Goal: Task Accomplishment & Management: Complete application form

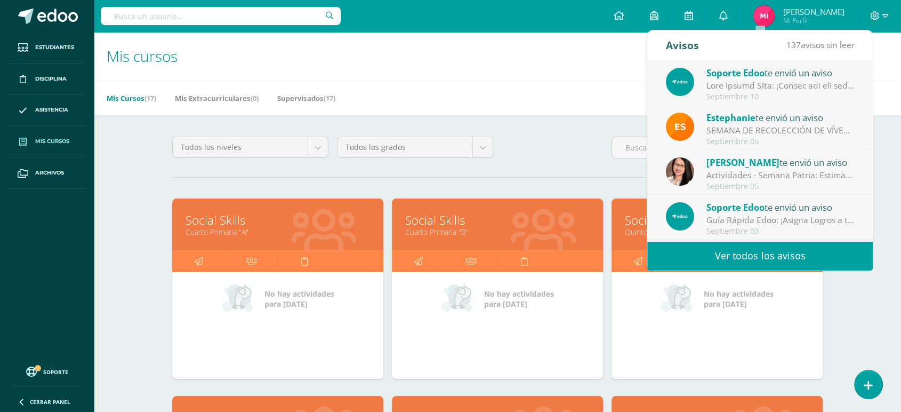
click at [52, 143] on span "Mis cursos" at bounding box center [52, 141] width 34 height 9
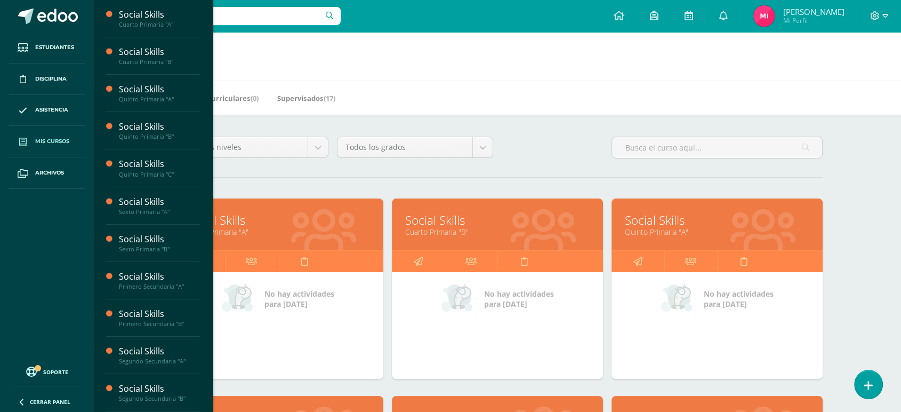
scroll to position [84, 0]
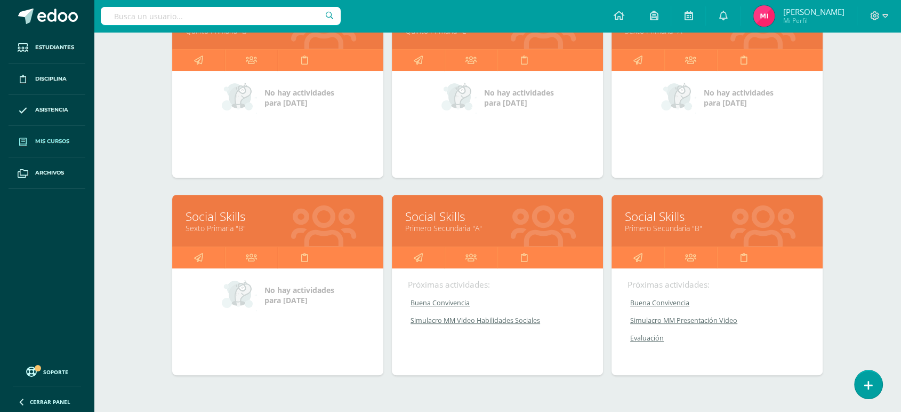
scroll to position [404, 0]
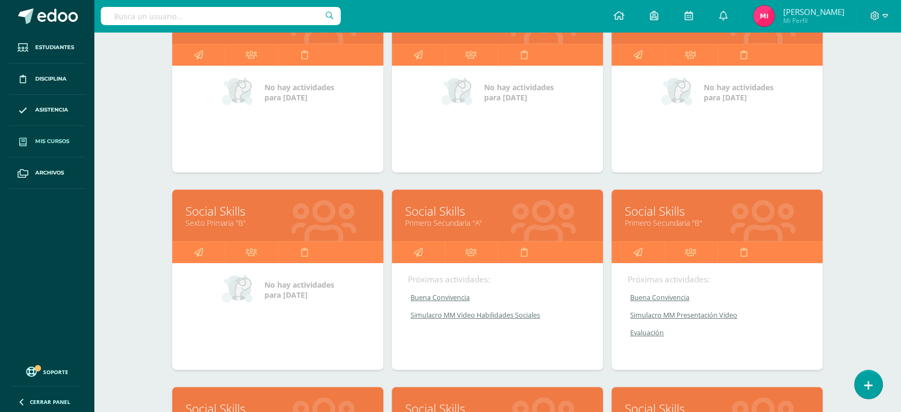
click at [456, 210] on link "Social Skills" at bounding box center [497, 211] width 184 height 17
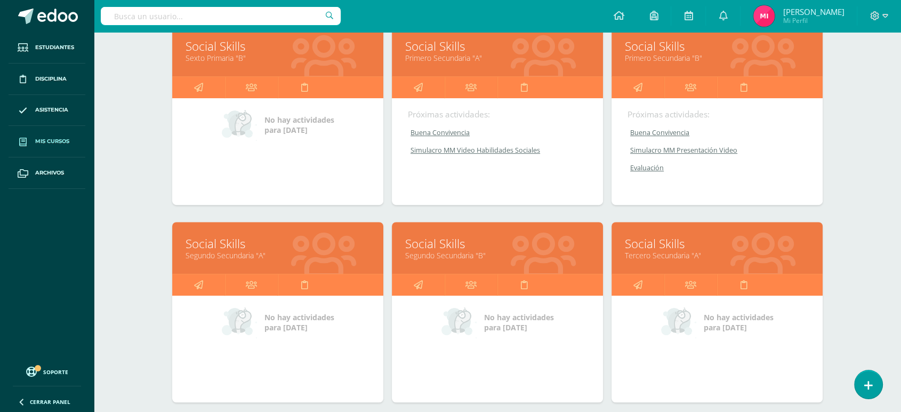
scroll to position [574, 0]
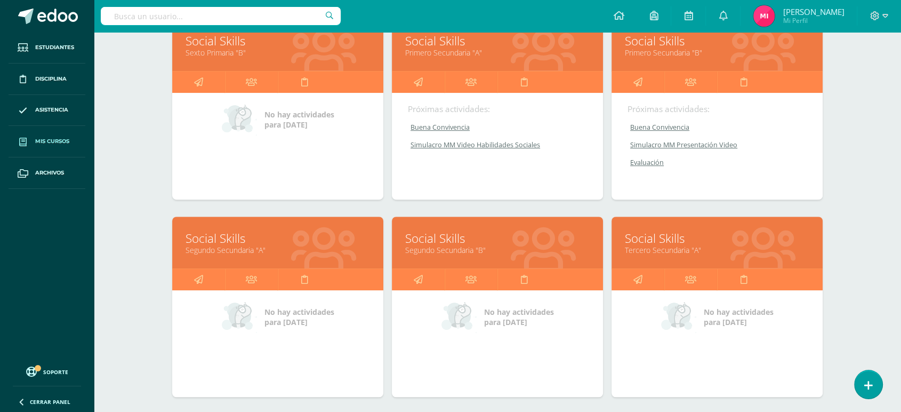
click at [239, 245] on link "Segundo Secundaria "A"" at bounding box center [278, 250] width 184 height 10
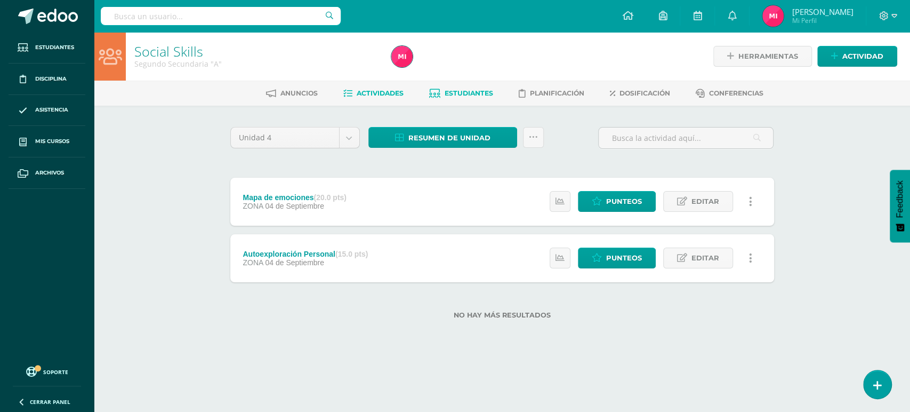
click at [461, 98] on link "Estudiantes" at bounding box center [461, 93] width 64 height 17
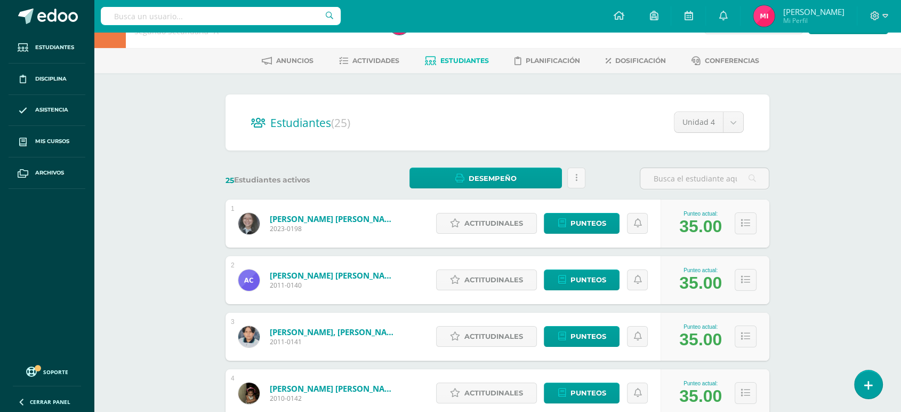
scroll to position [34, 0]
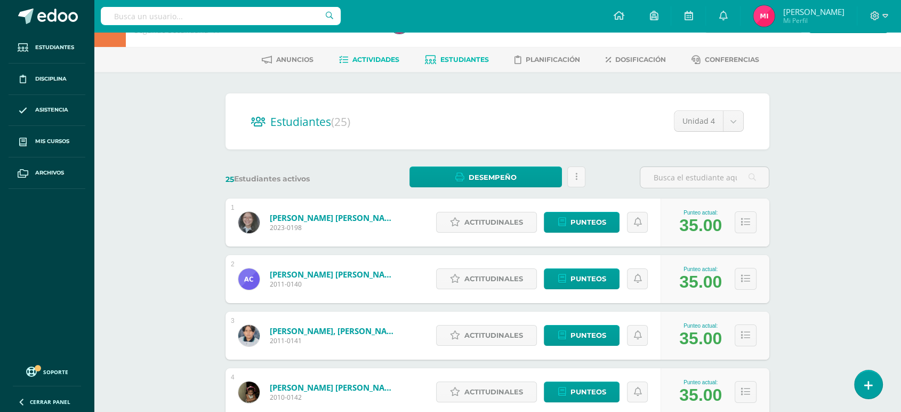
click at [371, 57] on span "Actividades" at bounding box center [375, 59] width 47 height 8
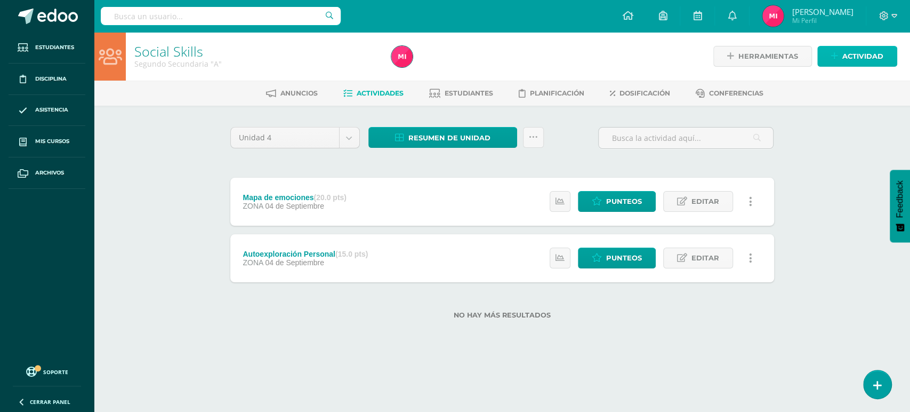
click at [861, 57] on span "Actividad" at bounding box center [862, 56] width 41 height 20
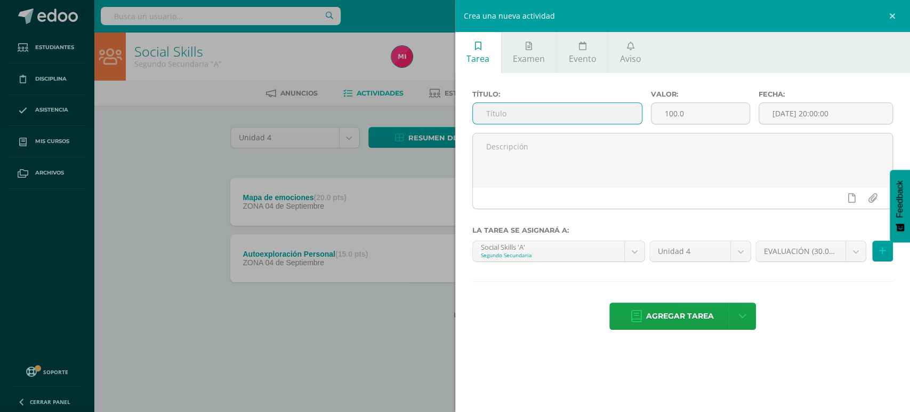
click at [605, 114] on input "text" at bounding box center [558, 113] width 170 height 21
type input "Buena Convivencia"
click at [682, 110] on input "100.0" at bounding box center [700, 113] width 98 height 21
type input "1"
type input "15"
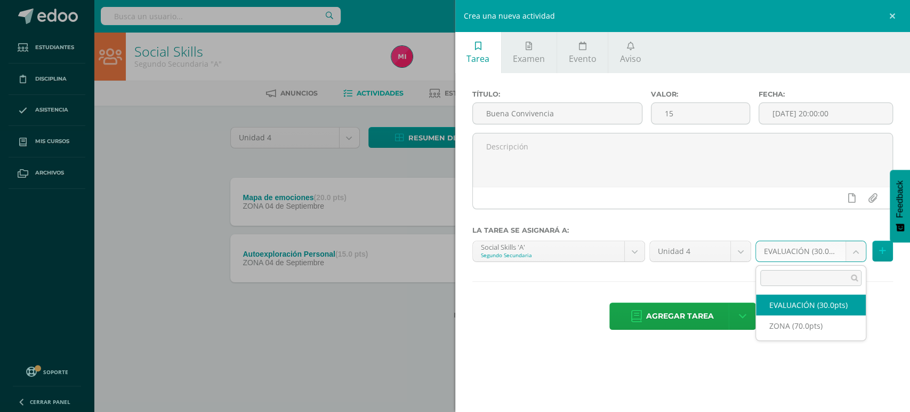
click at [848, 248] on body "Estudiantes Disciplina Asistencia Mis cursos Archivos Soporte Centro de ayuda Ú…" at bounding box center [455, 176] width 910 height 353
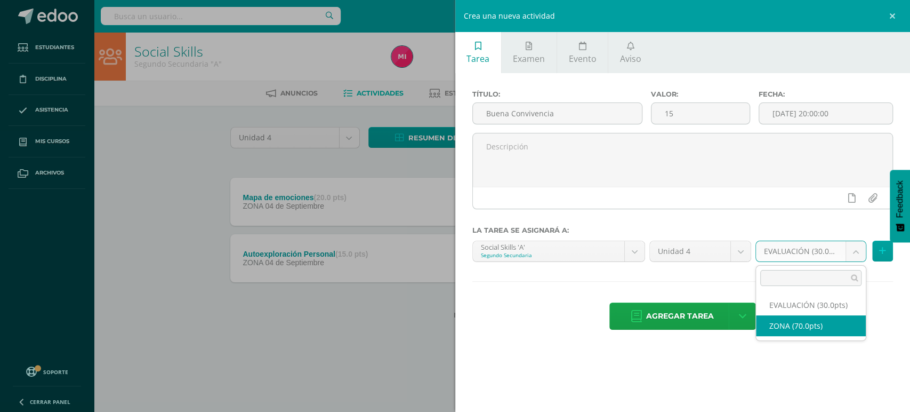
select select "48467"
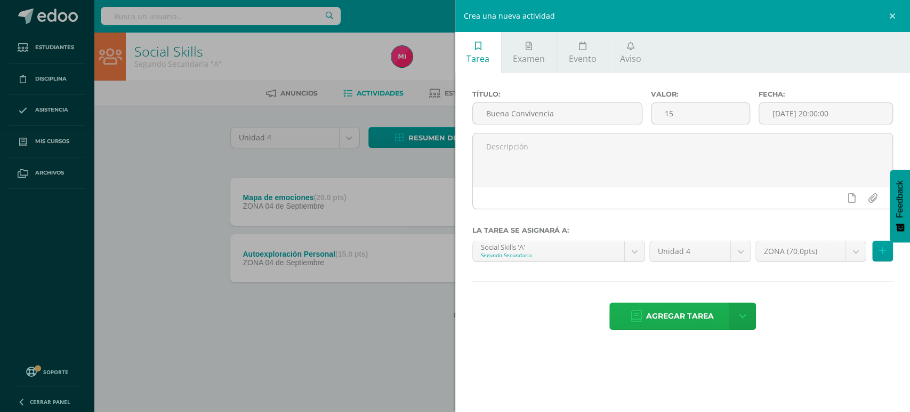
click at [677, 319] on span "Agregar tarea" at bounding box center [680, 316] width 68 height 26
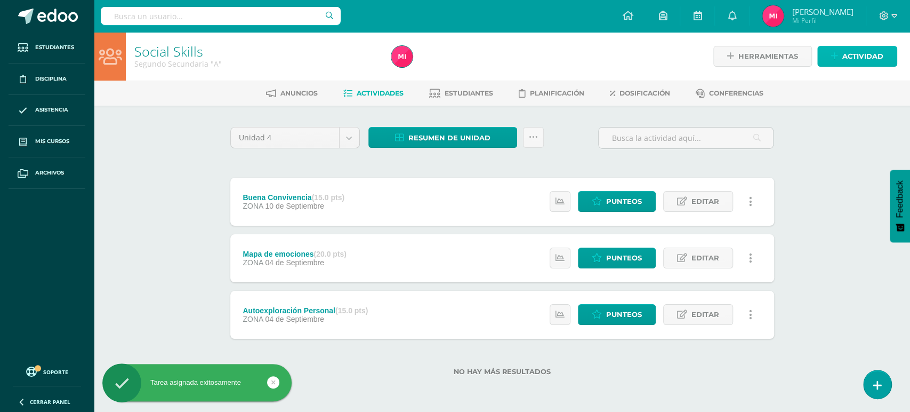
click at [856, 54] on span "Actividad" at bounding box center [862, 56] width 41 height 20
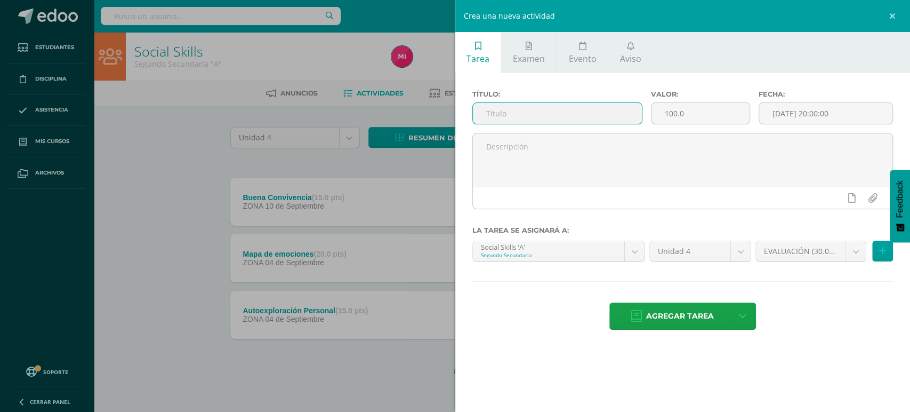
click at [617, 119] on input "text" at bounding box center [558, 113] width 170 height 21
type input "Simulacro MM Video Habilidades Sociales"
click at [687, 119] on input "100.0" at bounding box center [700, 113] width 98 height 21
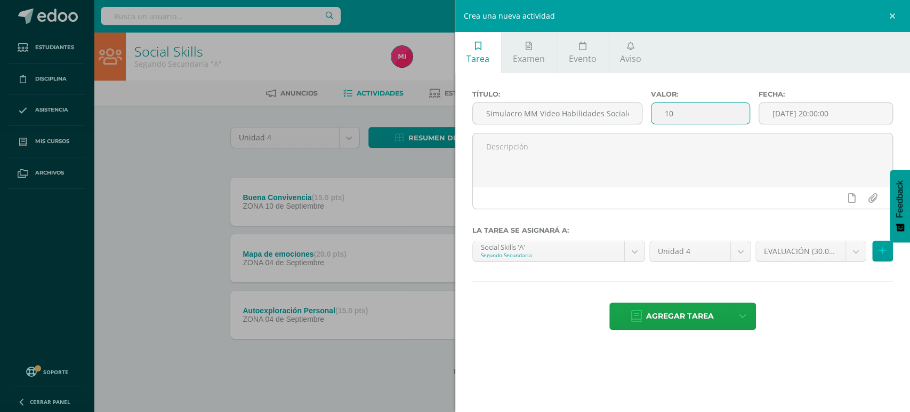
type input "1"
type input "20"
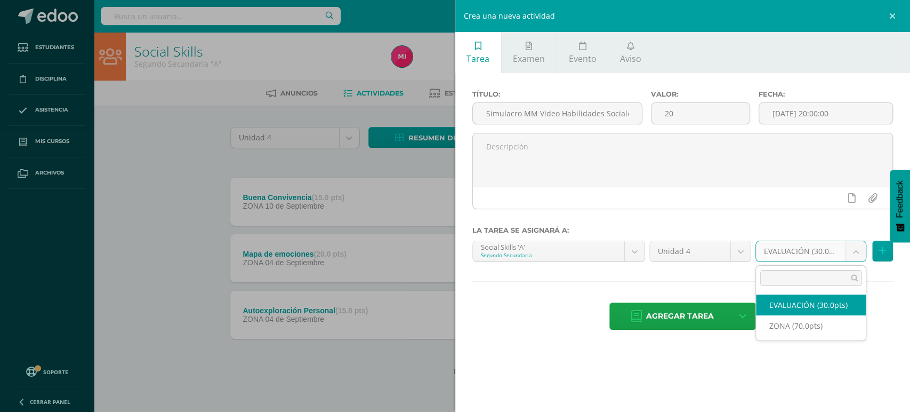
click at [859, 251] on body "Tarea asignada exitosamente Estudiantes Disciplina Asistencia Mis cursos Archiv…" at bounding box center [455, 204] width 910 height 409
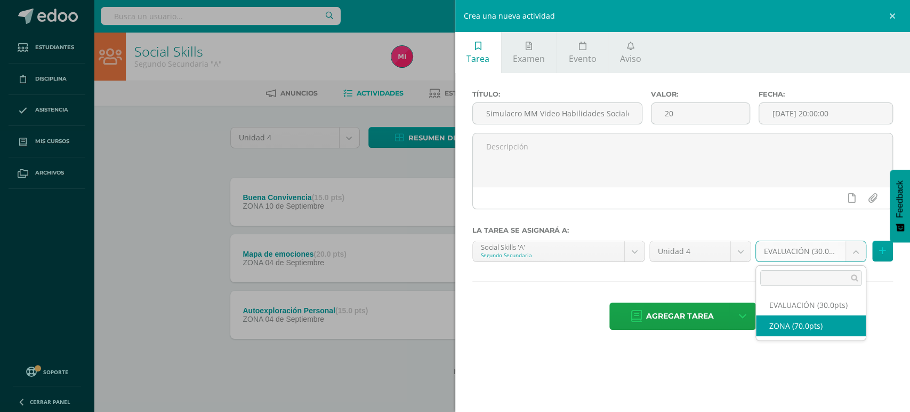
select select "48467"
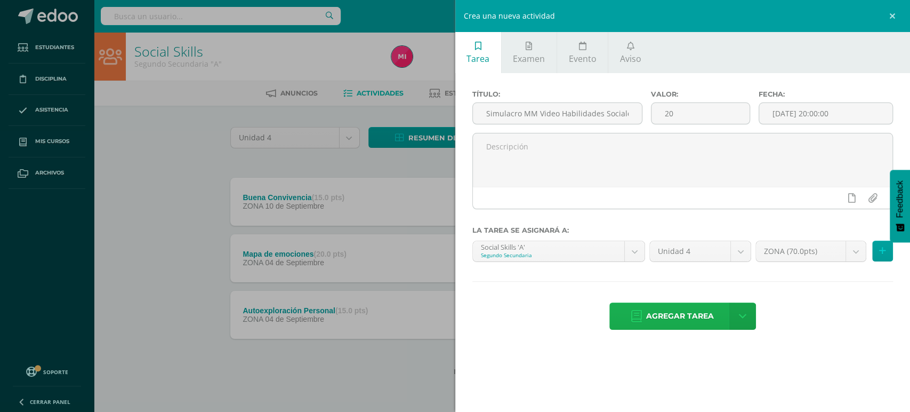
click at [672, 316] on span "Agregar tarea" at bounding box center [680, 316] width 68 height 26
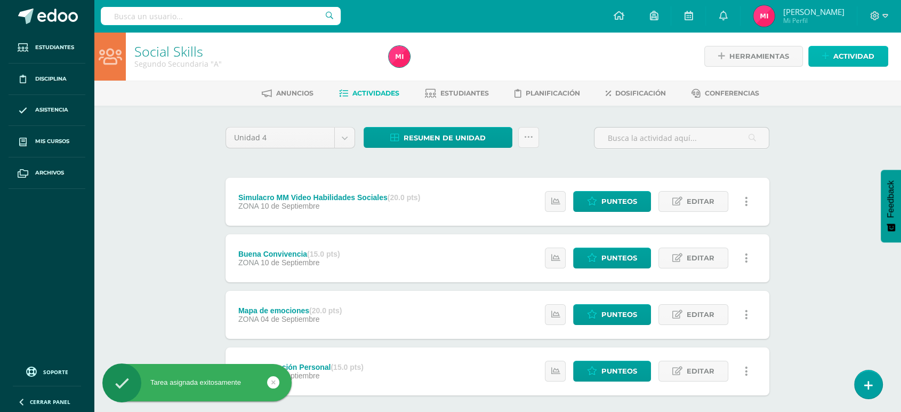
click at [870, 55] on span "Actividad" at bounding box center [853, 56] width 41 height 20
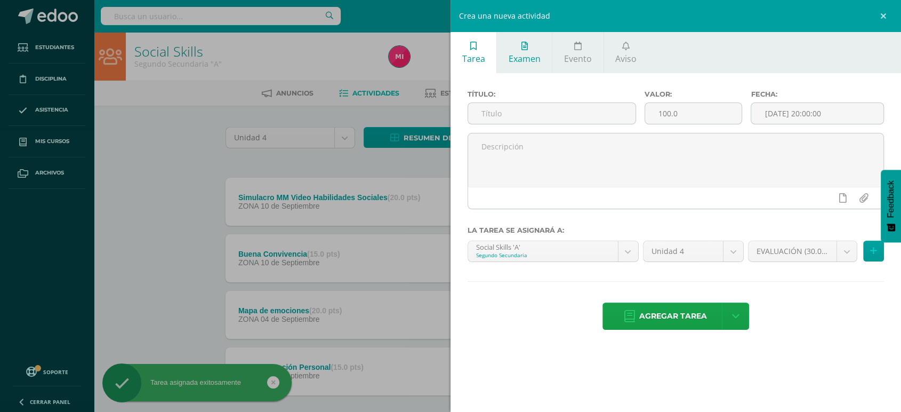
click at [538, 43] on link "Examen" at bounding box center [524, 52] width 55 height 41
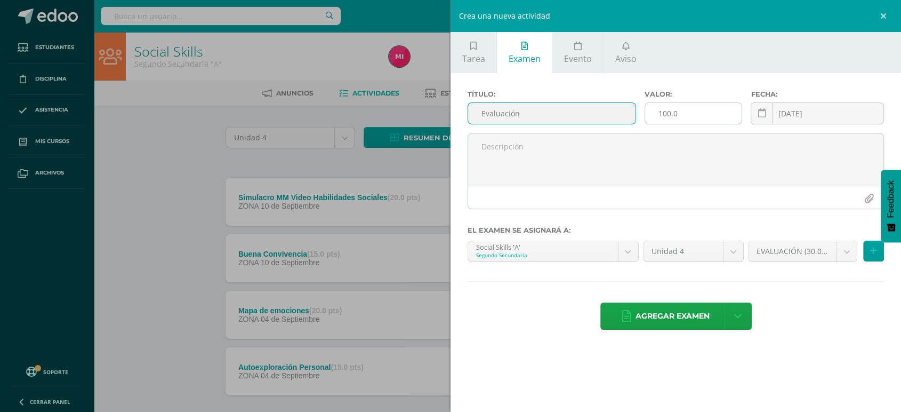
type input "Evaluación"
click at [691, 112] on input "100.0" at bounding box center [693, 113] width 96 height 21
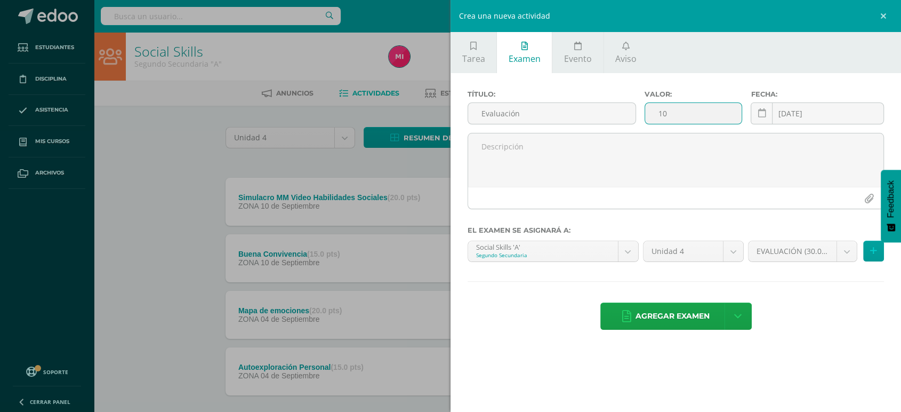
type input "1"
type input "30"
click at [679, 321] on span "Agregar examen" at bounding box center [672, 316] width 74 height 26
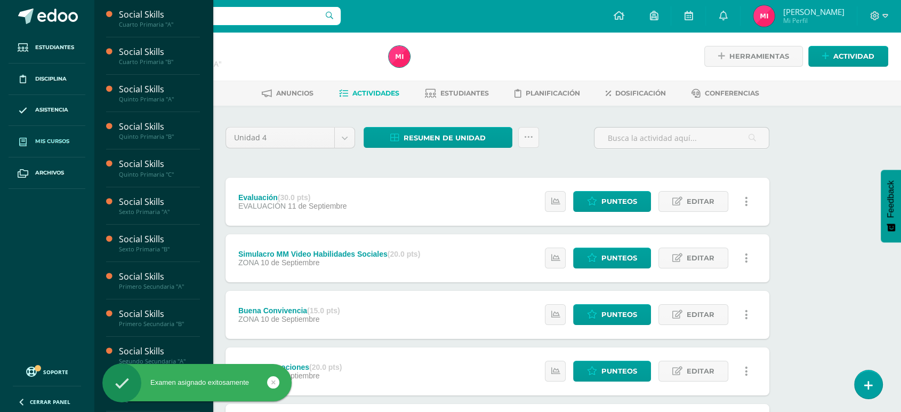
click at [41, 145] on span "Mis cursos" at bounding box center [52, 141] width 34 height 9
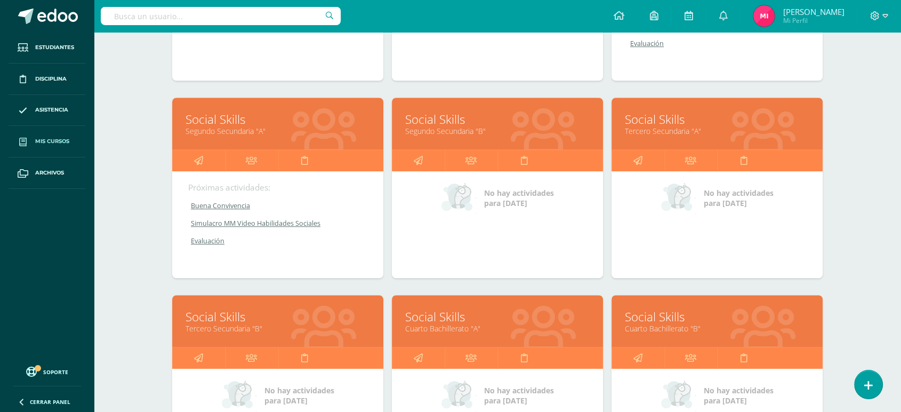
scroll to position [695, 0]
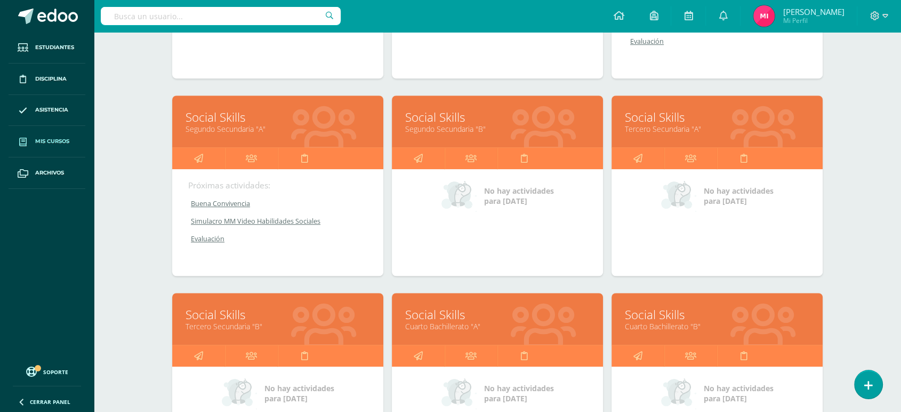
click at [442, 127] on link "Segundo Secundaria "B"" at bounding box center [497, 129] width 184 height 10
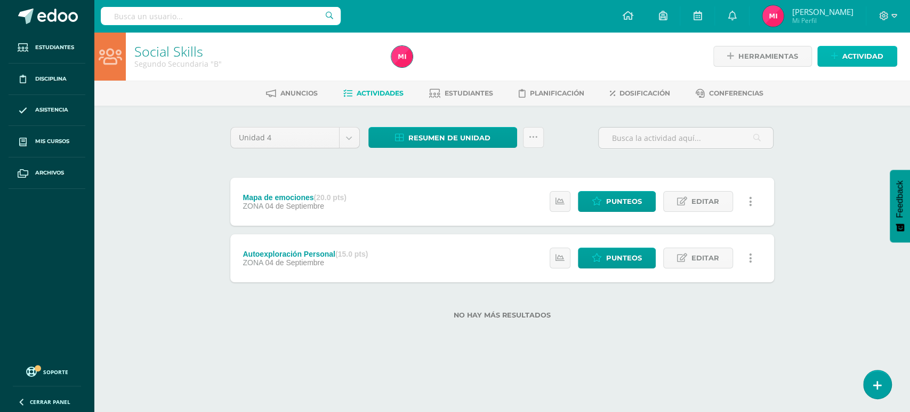
click at [840, 58] on link "Actividad" at bounding box center [857, 56] width 80 height 21
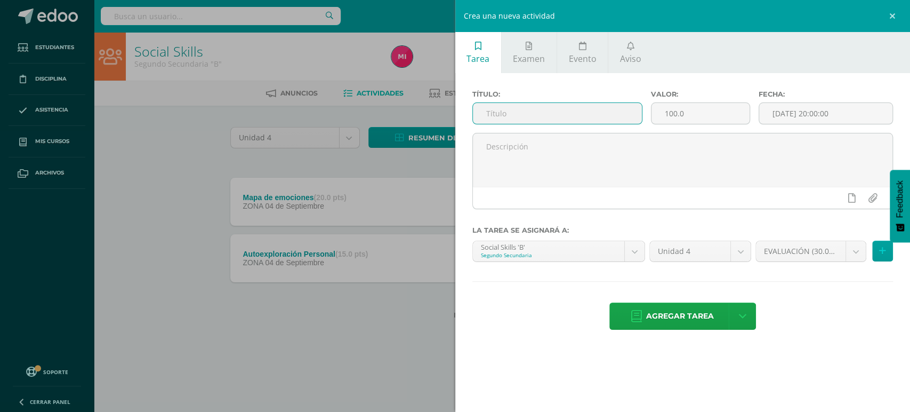
click at [613, 113] on input "text" at bounding box center [558, 113] width 170 height 21
type input "Buena Convivencia"
click at [696, 108] on input "100.0" at bounding box center [700, 113] width 98 height 21
type input "1"
type input "15"
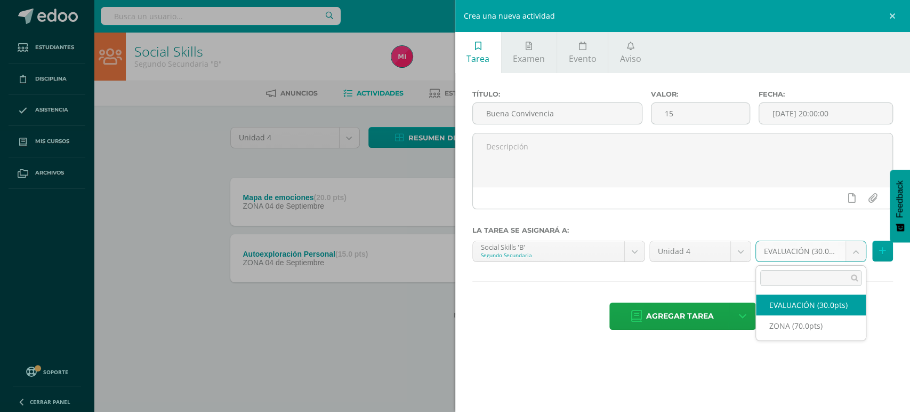
click at [857, 247] on body "Estudiantes Disciplina Asistencia Mis cursos Archivos Soporte Centro de ayuda Ú…" at bounding box center [455, 176] width 910 height 353
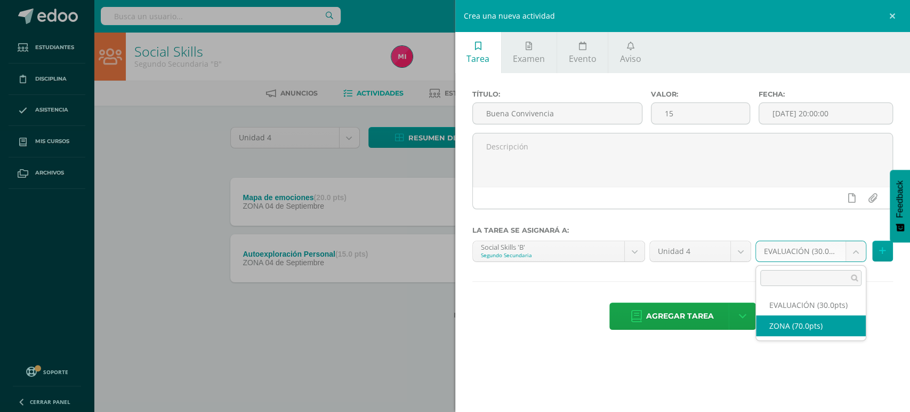
select select "48475"
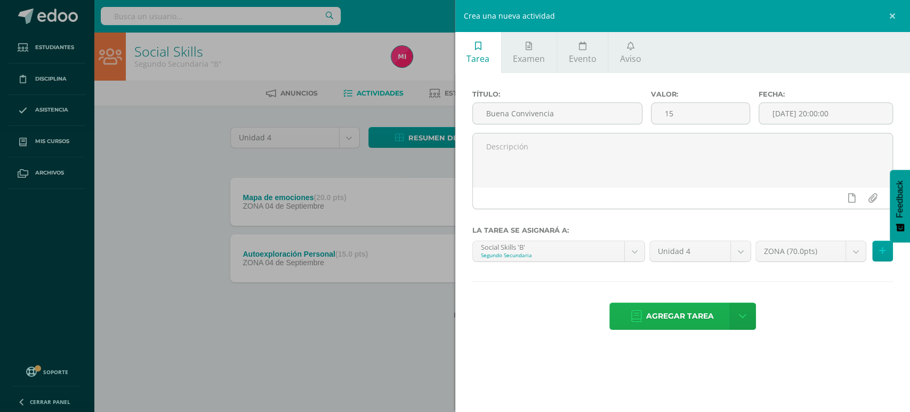
click at [712, 322] on span "Agregar tarea" at bounding box center [680, 316] width 68 height 26
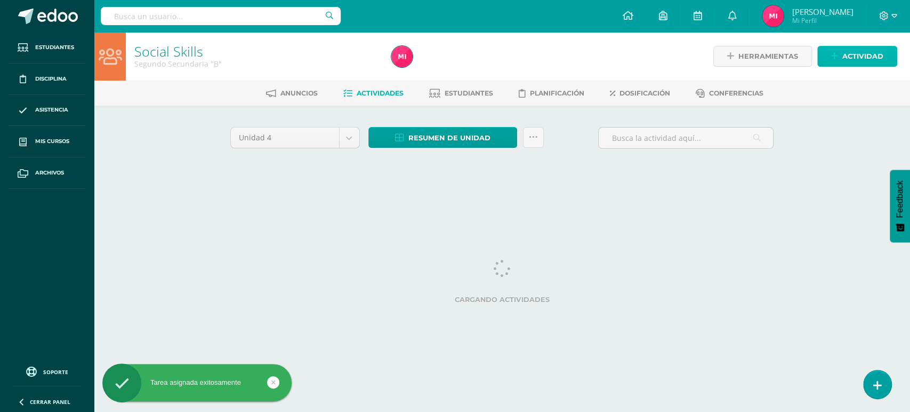
click at [877, 54] on span "Actividad" at bounding box center [862, 56] width 41 height 20
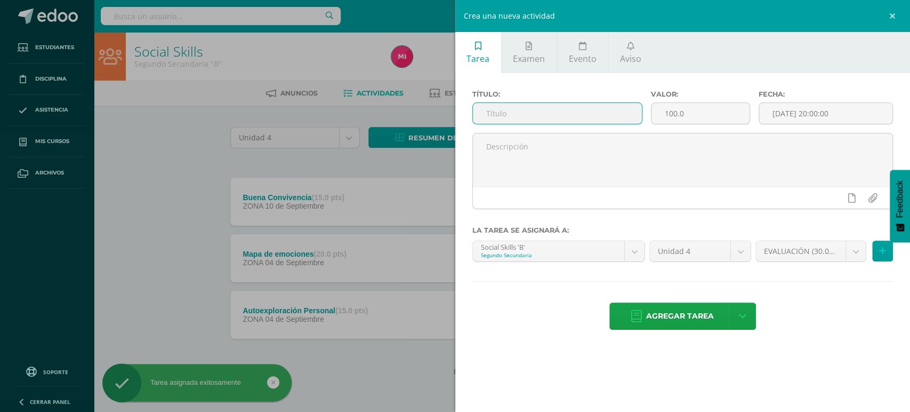
click at [624, 111] on input "text" at bounding box center [558, 113] width 170 height 21
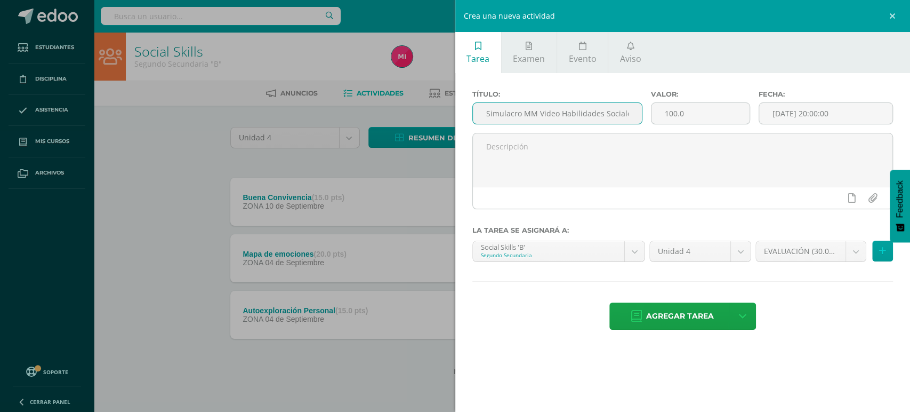
scroll to position [0, 1]
type input "Simulacro MM Video Habilidades Sociales"
click at [704, 118] on input "100.0" at bounding box center [700, 113] width 98 height 21
type input "1"
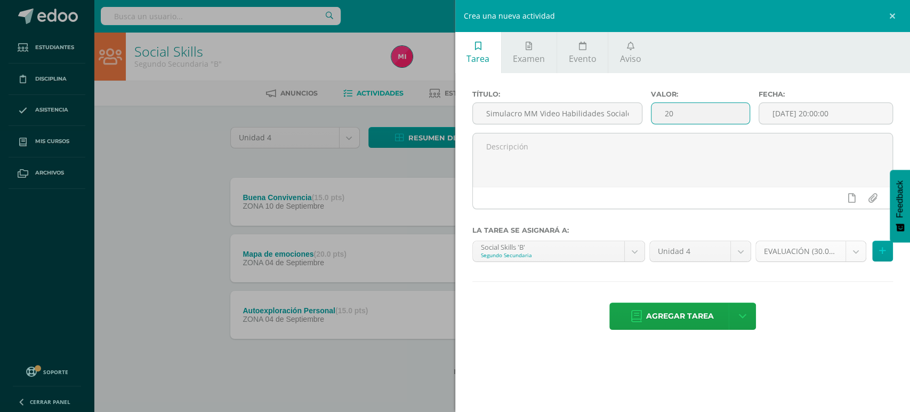
type input "20"
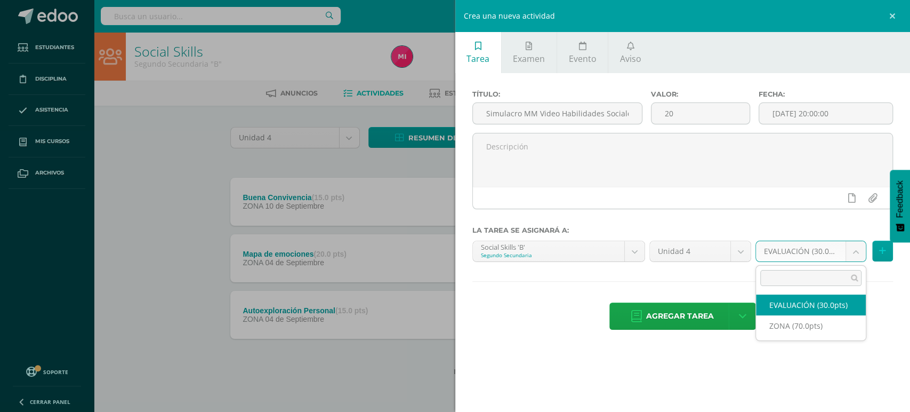
click at [855, 251] on body "Tarea asignada exitosamente Estudiantes Disciplina Asistencia Mis cursos Archiv…" at bounding box center [455, 204] width 910 height 409
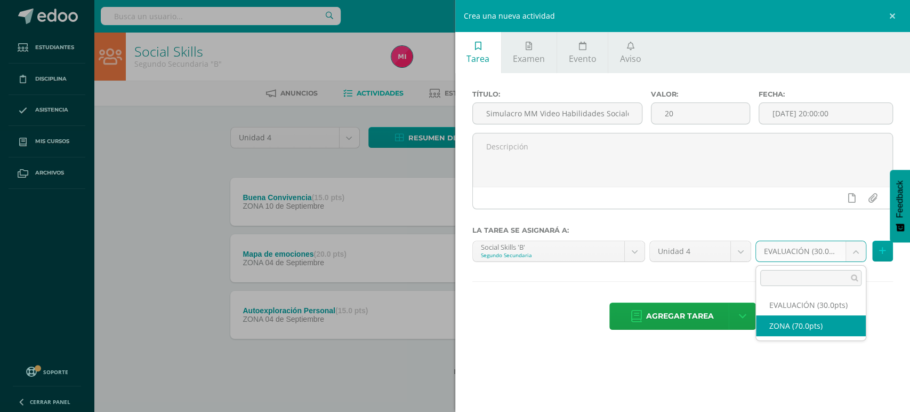
select select "48475"
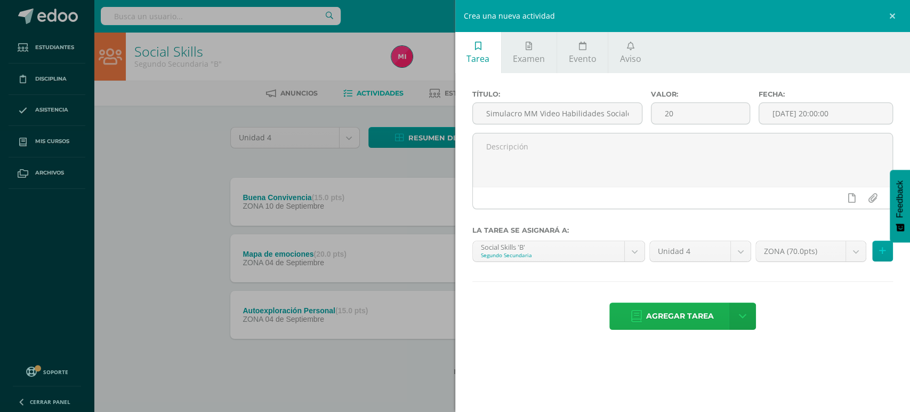
click at [679, 320] on span "Agregar tarea" at bounding box center [680, 316] width 68 height 26
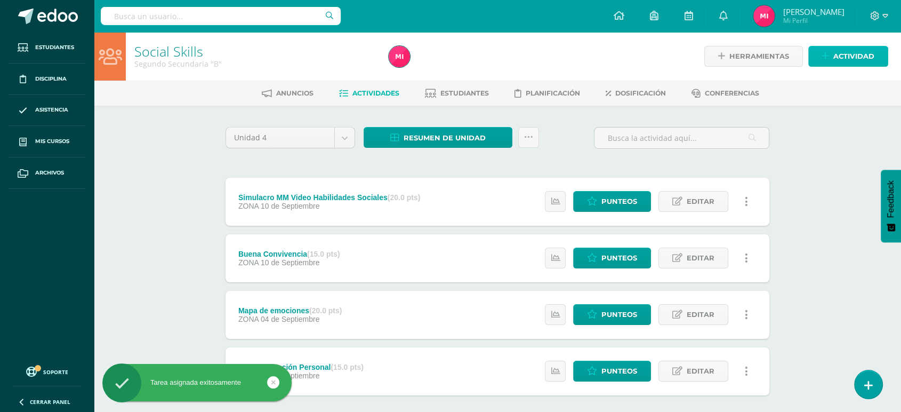
click at [854, 57] on span "Actividad" at bounding box center [853, 56] width 41 height 20
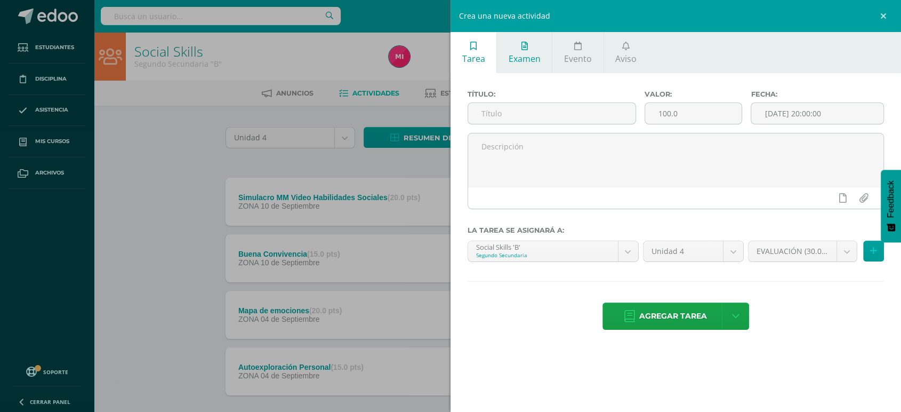
click at [511, 59] on span "Examen" at bounding box center [525, 59] width 32 height 12
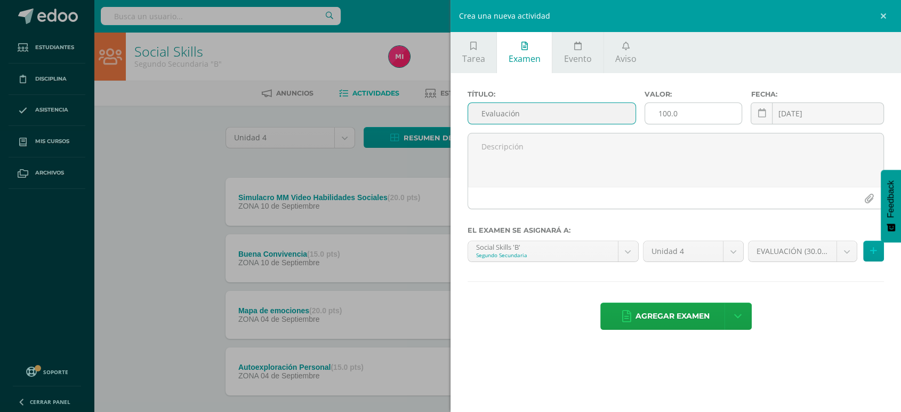
type input "Evaluación"
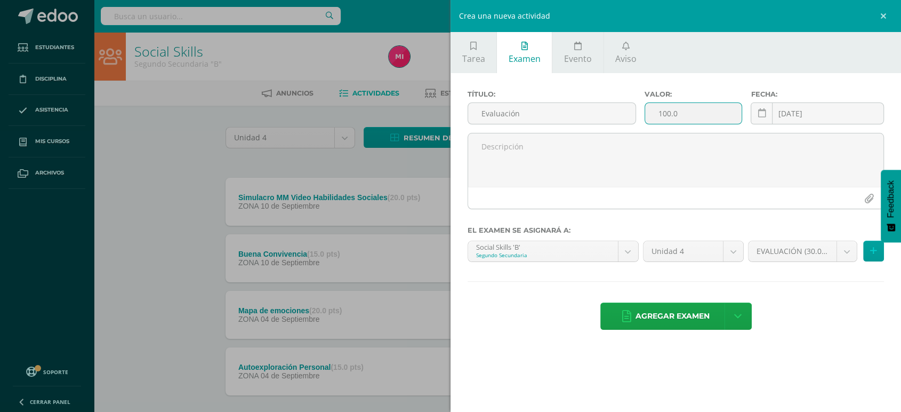
click at [715, 114] on input "100.0" at bounding box center [693, 113] width 96 height 21
type input "1"
type input "30"
click at [656, 310] on span "Agregar examen" at bounding box center [672, 316] width 74 height 26
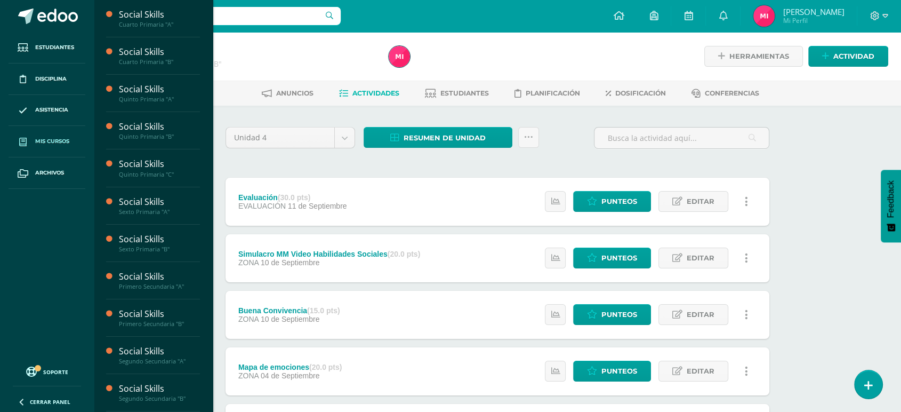
click at [65, 143] on span "Mis cursos" at bounding box center [52, 141] width 34 height 9
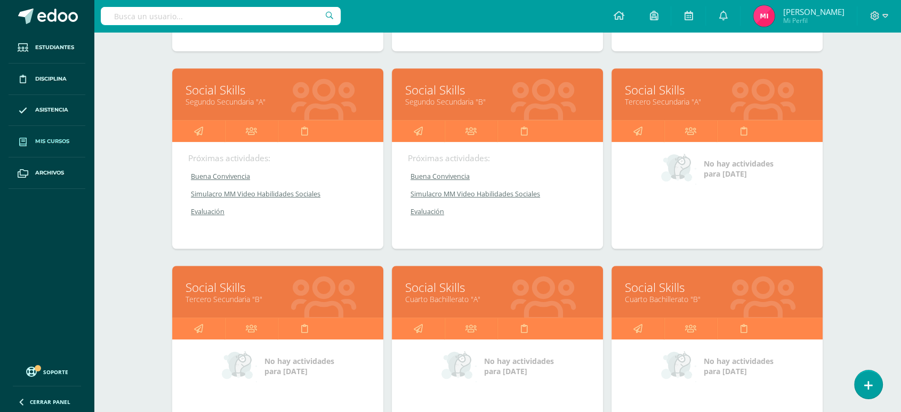
scroll to position [713, 0]
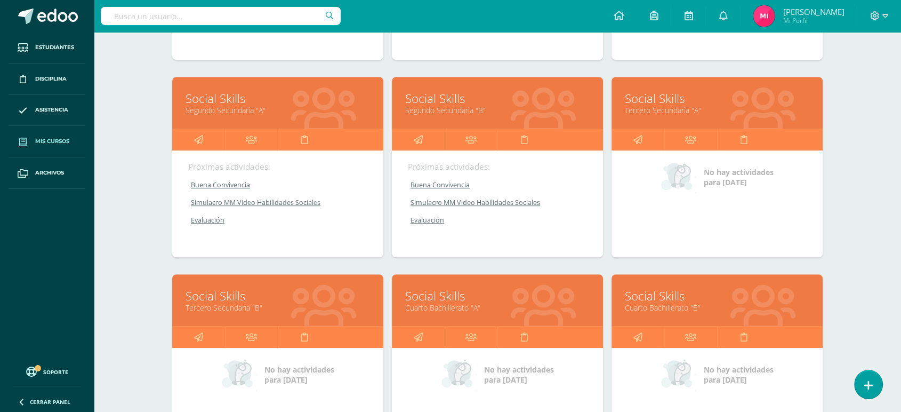
click at [663, 105] on link "Tercero Secundaria "A"" at bounding box center [717, 110] width 184 height 10
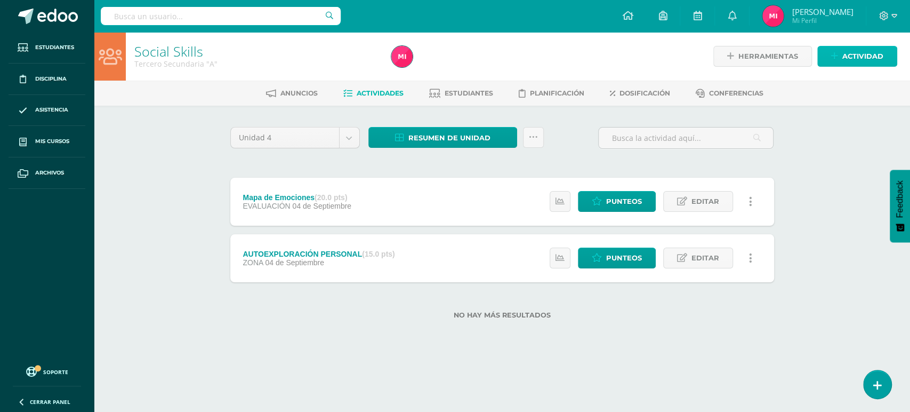
click at [868, 58] on span "Actividad" at bounding box center [862, 56] width 41 height 20
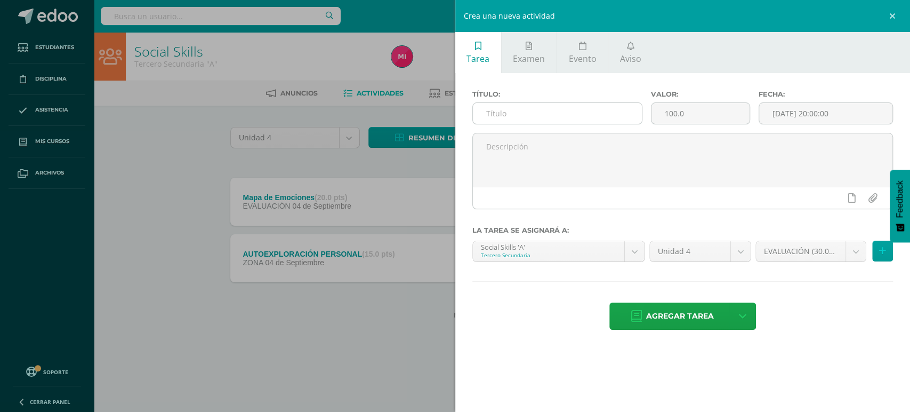
click at [608, 117] on input "text" at bounding box center [558, 113] width 170 height 21
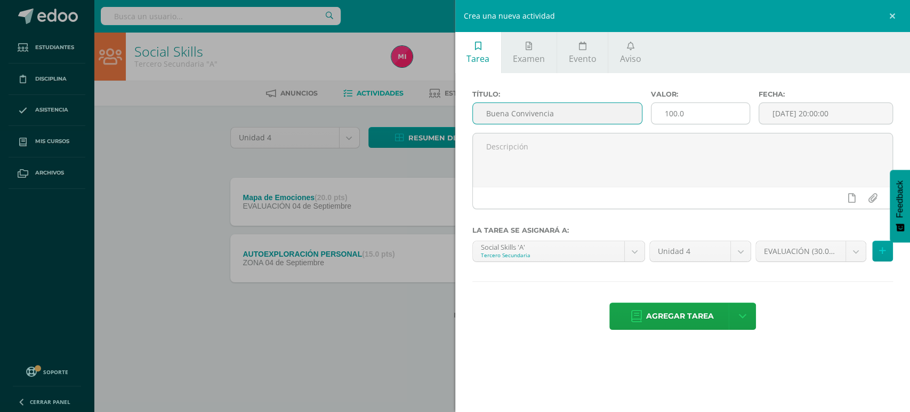
type input "Buena Convivencia"
click at [711, 110] on input "100.0" at bounding box center [700, 113] width 98 height 21
type input "1"
type input "15"
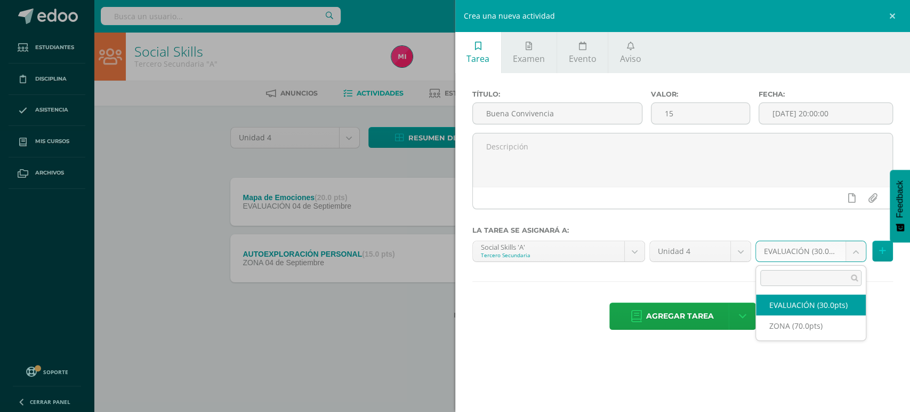
click at [863, 255] on body "Estudiantes Disciplina Asistencia Mis cursos Archivos Soporte Centro de ayuda Ú…" at bounding box center [455, 176] width 910 height 353
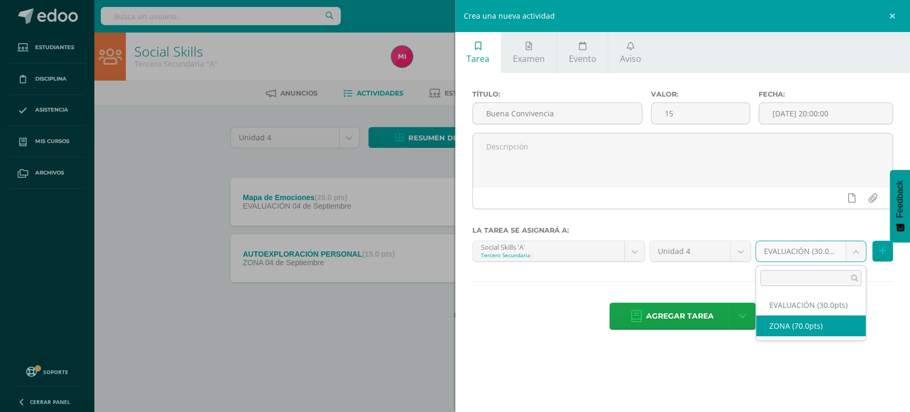
select select "48485"
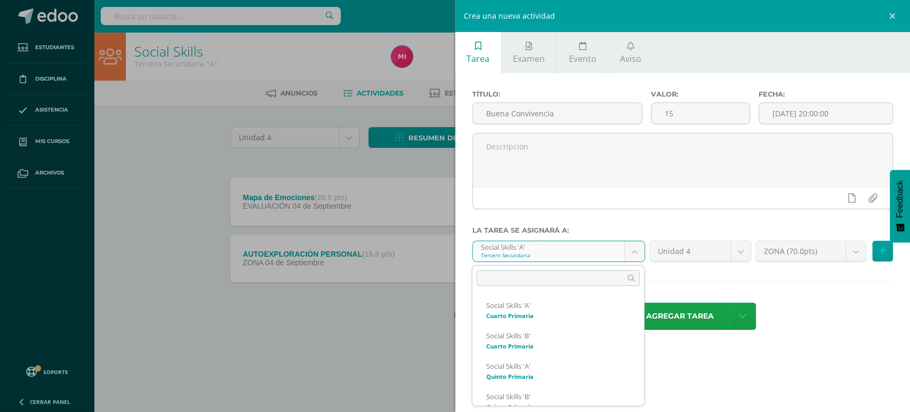
click at [634, 257] on body "Estudiantes Disciplina Asistencia Mis cursos Archivos Soporte Centro de ayuda Ú…" at bounding box center [455, 176] width 910 height 353
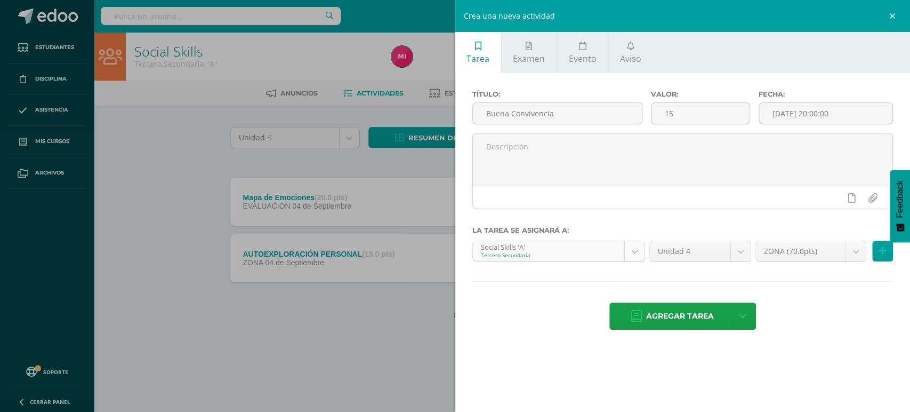
click at [634, 257] on body "Estudiantes Disciplina Asistencia Mis cursos Archivos Soporte Centro de ayuda Ú…" at bounding box center [455, 176] width 910 height 353
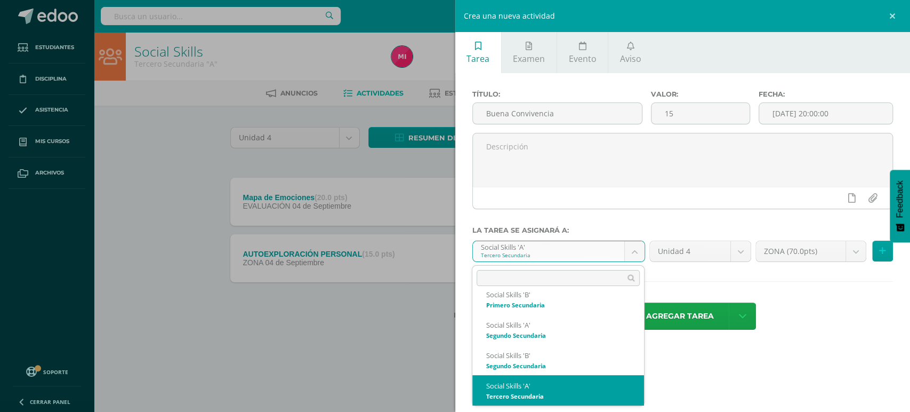
drag, startPoint x: 634, startPoint y: 257, endPoint x: 902, endPoint y: 253, distance: 268.2
click at [902, 253] on body "Estudiantes Disciplina Asistencia Mis cursos Archivos Soporte Centro de ayuda Ú…" at bounding box center [455, 176] width 910 height 353
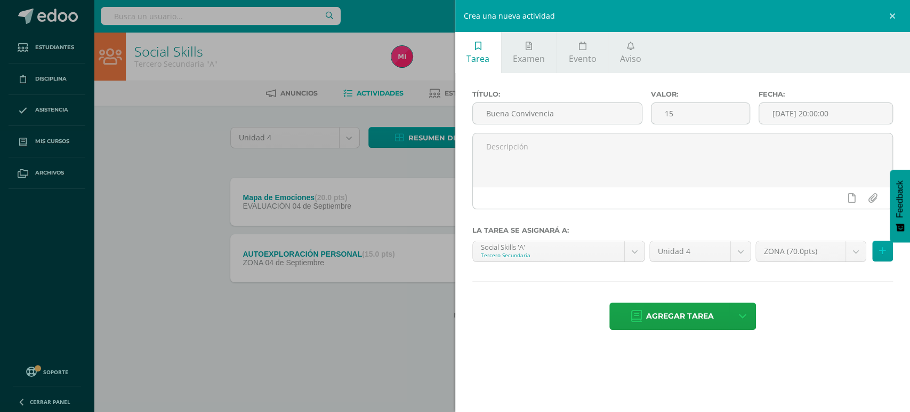
click at [890, 251] on body "Estudiantes Disciplina Asistencia Mis cursos Archivos Soporte Centro de ayuda Ú…" at bounding box center [455, 176] width 910 height 353
click at [882, 254] on icon at bounding box center [882, 250] width 7 height 9
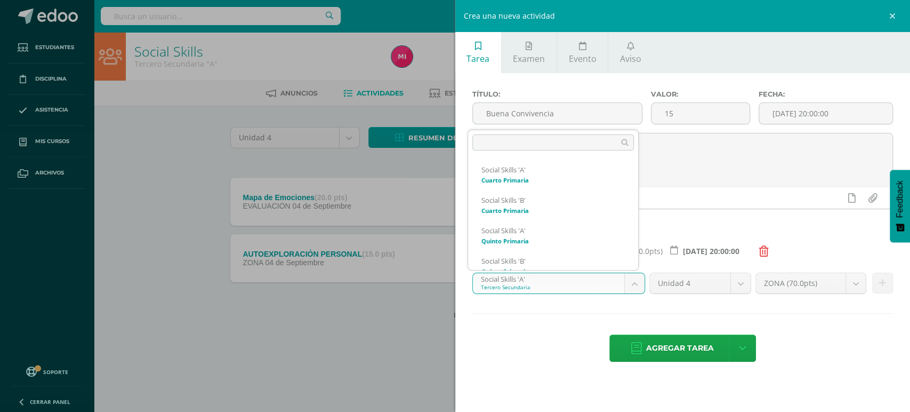
click at [642, 284] on body "Estudiantes Disciplina Asistencia Mis cursos Archivos Soporte Centro de ayuda Ú…" at bounding box center [455, 176] width 910 height 353
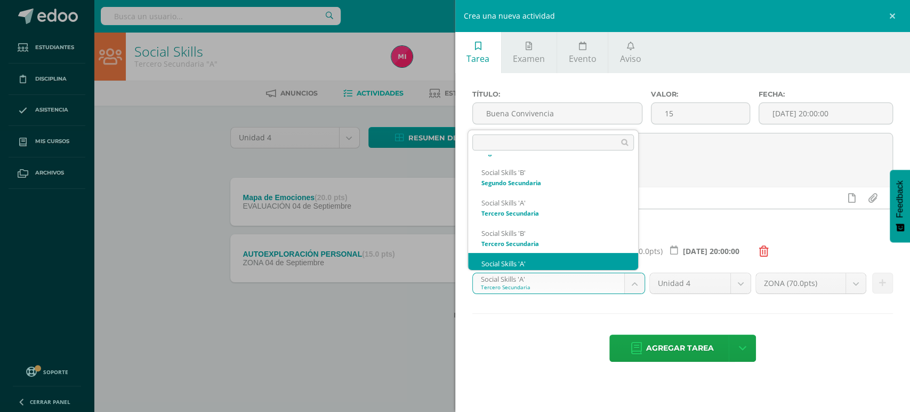
scroll to position [315, 0]
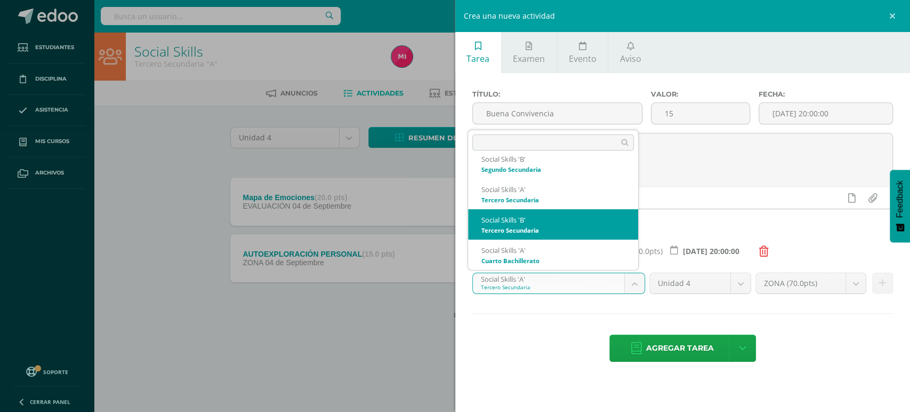
select select "30750"
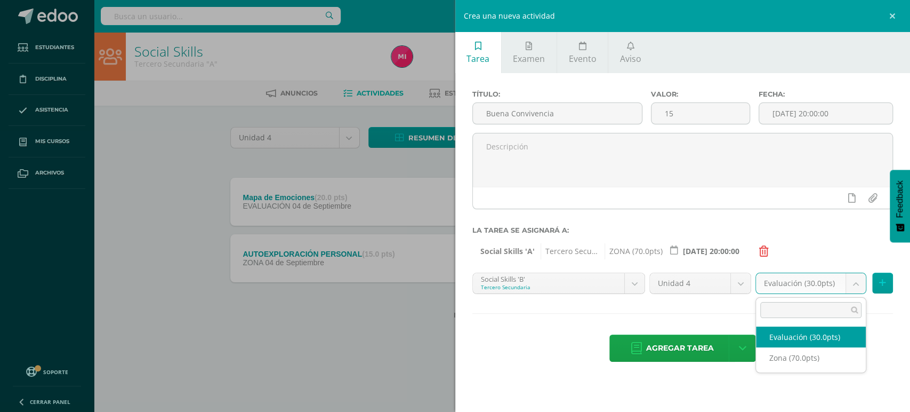
click at [862, 286] on body "Estudiantes Disciplina Asistencia Mis cursos Archivos Soporte Centro de ayuda Ú…" at bounding box center [455, 176] width 910 height 353
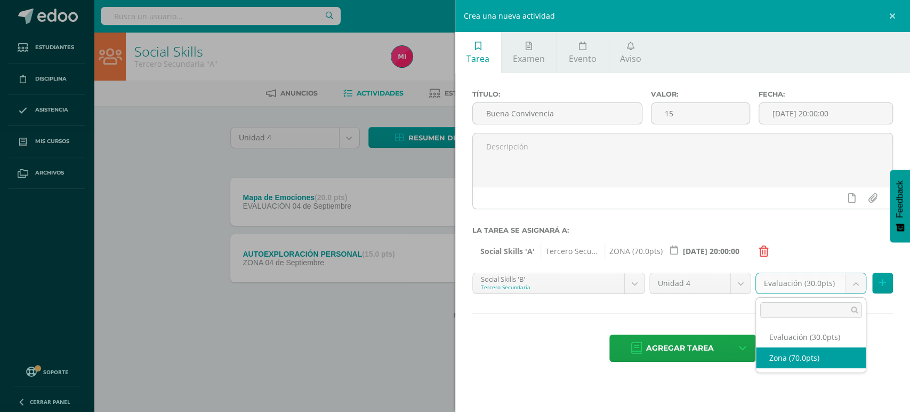
select select "47614"
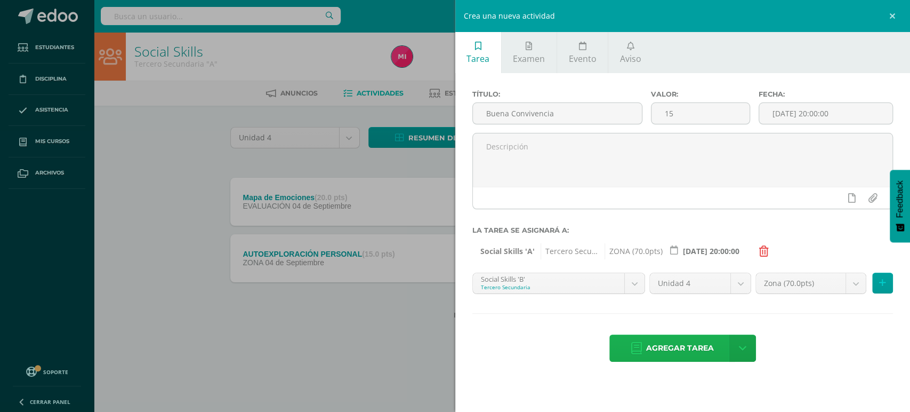
click at [661, 344] on span "Agregar tarea" at bounding box center [680, 348] width 68 height 26
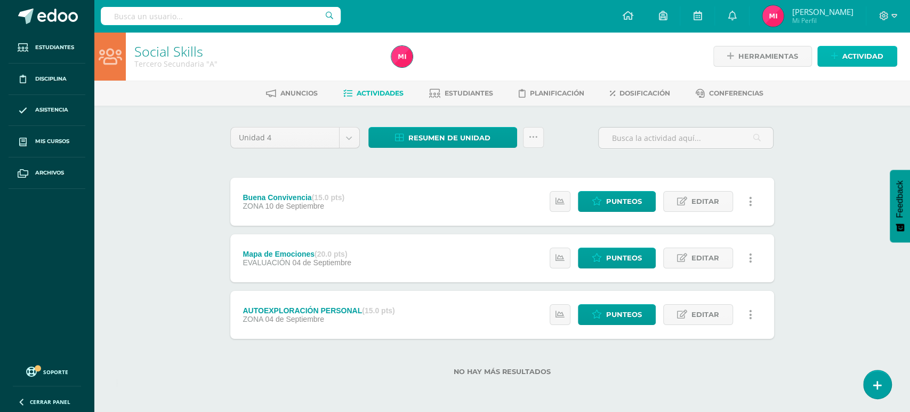
click at [859, 60] on span "Actividad" at bounding box center [862, 56] width 41 height 20
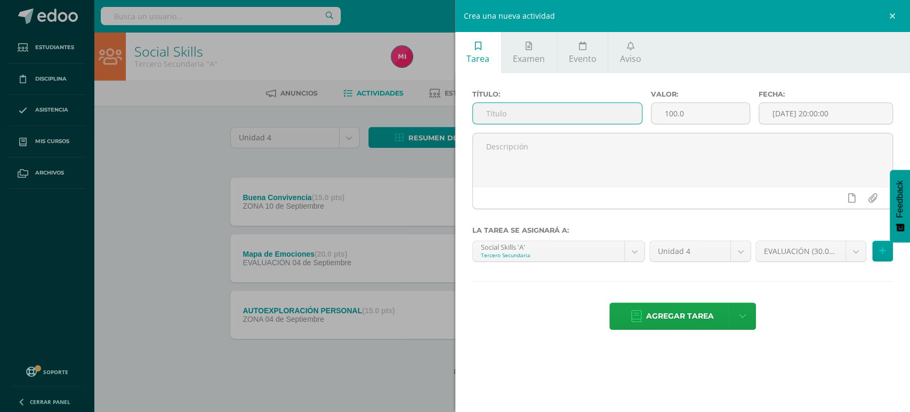
click at [570, 118] on input "text" at bounding box center [558, 113] width 170 height 21
type input "Simulacro MM Video Habilidades Sociales"
click at [704, 110] on input "100.0" at bounding box center [700, 113] width 98 height 21
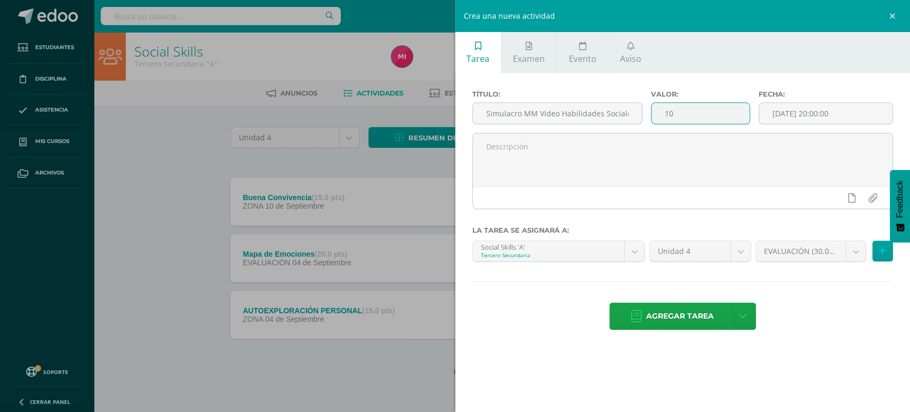
type input "1"
type input "20"
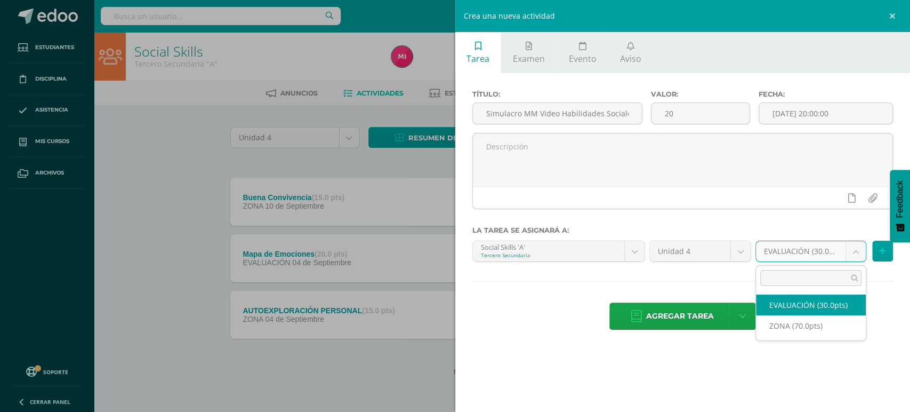
click at [860, 251] on body "Tarea asignada exitosamente Estudiantes Disciplina Asistencia Mis cursos Archiv…" at bounding box center [455, 204] width 910 height 409
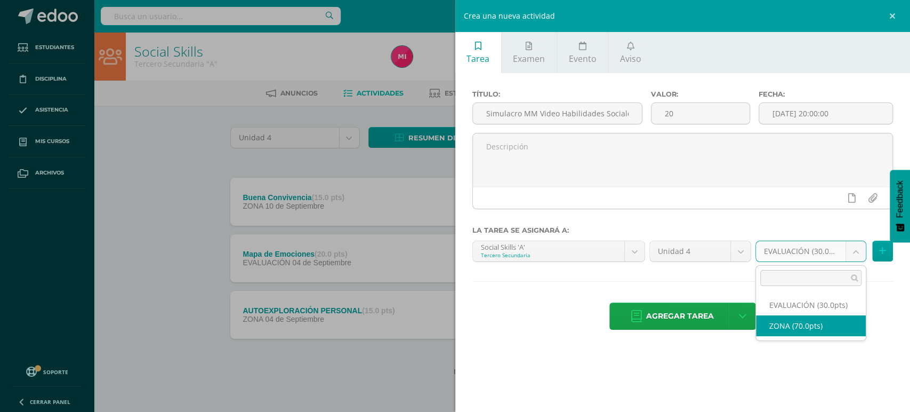
select select "48485"
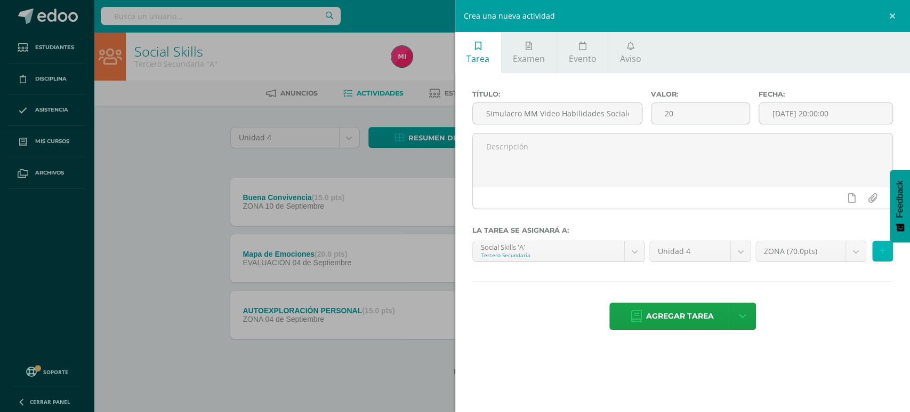
click at [879, 248] on icon at bounding box center [882, 250] width 7 height 9
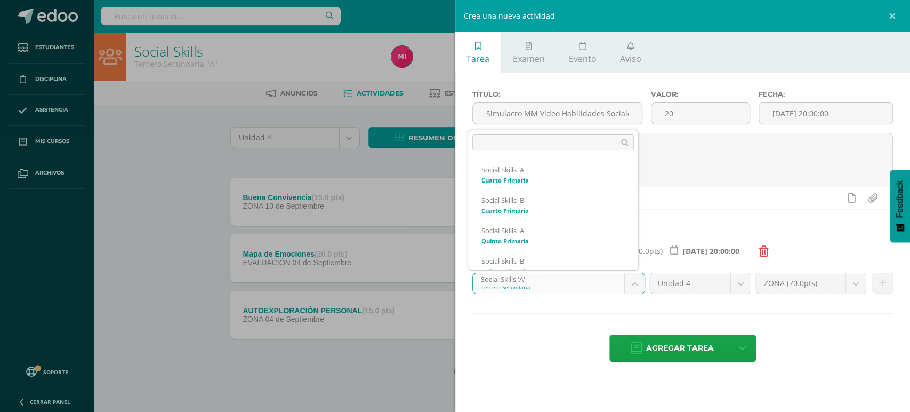
scroll to position [254, 0]
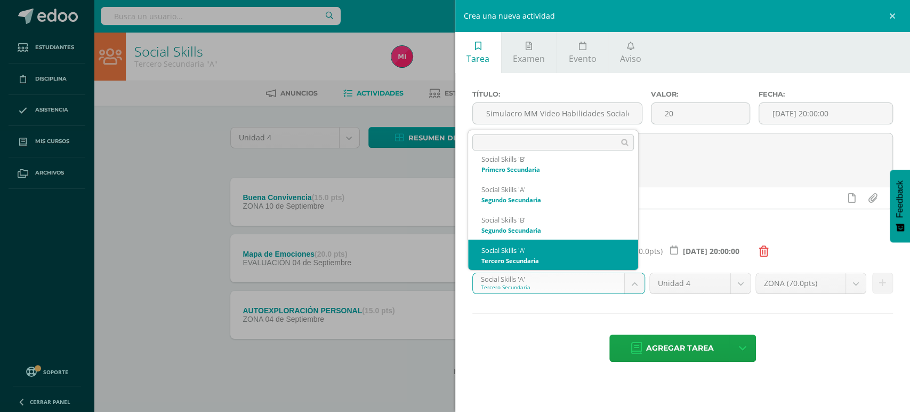
click at [631, 283] on body "Tarea asignada exitosamente Estudiantes Disciplina Asistencia Mis cursos Archiv…" at bounding box center [455, 204] width 910 height 409
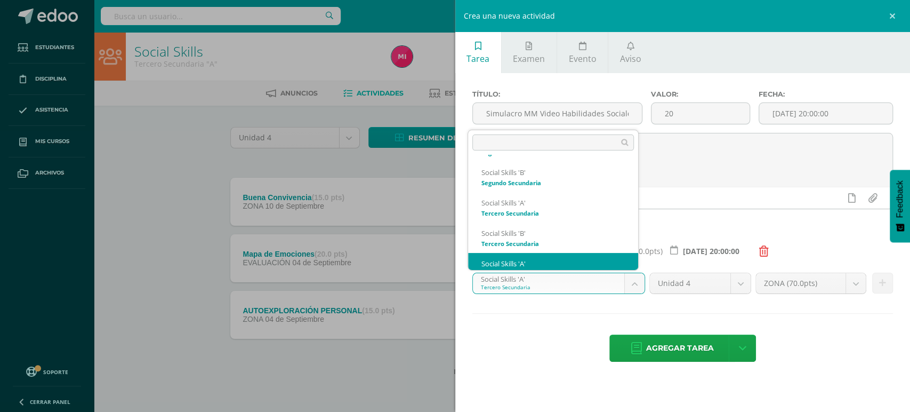
scroll to position [315, 0]
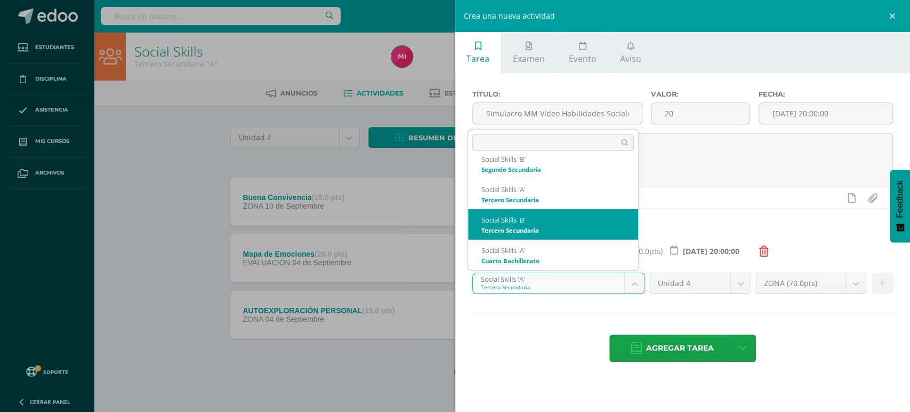
select select "30750"
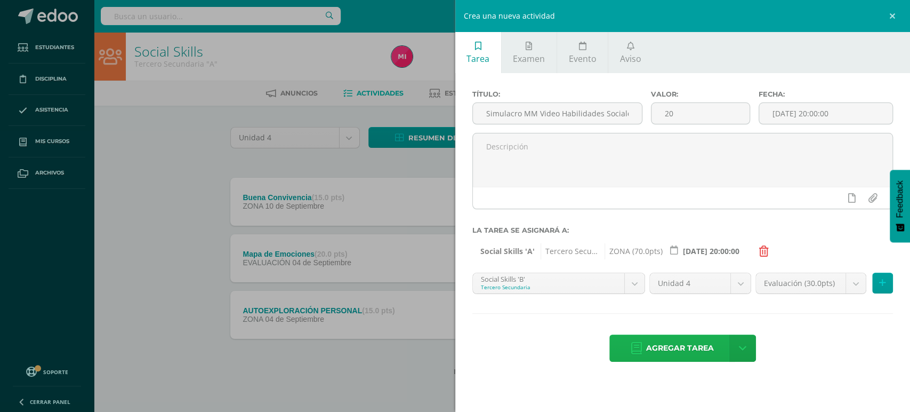
click at [646, 343] on span "Agregar tarea" at bounding box center [680, 348] width 68 height 26
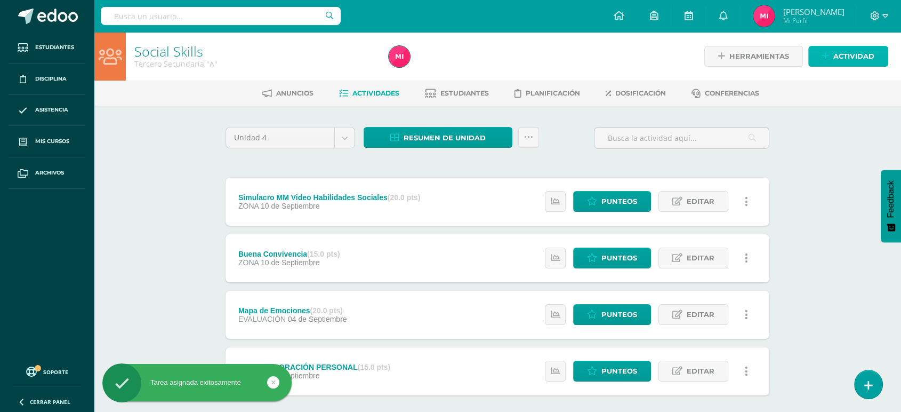
click at [834, 60] on span "Actividad" at bounding box center [853, 56] width 41 height 20
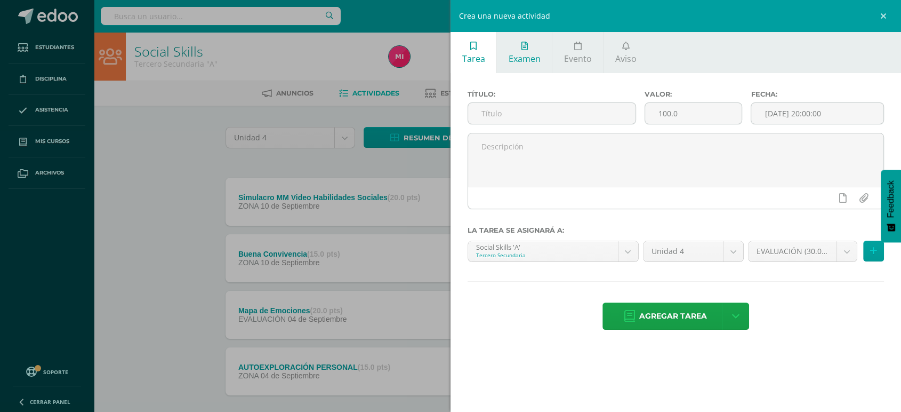
click at [537, 59] on span "Examen" at bounding box center [525, 59] width 32 height 12
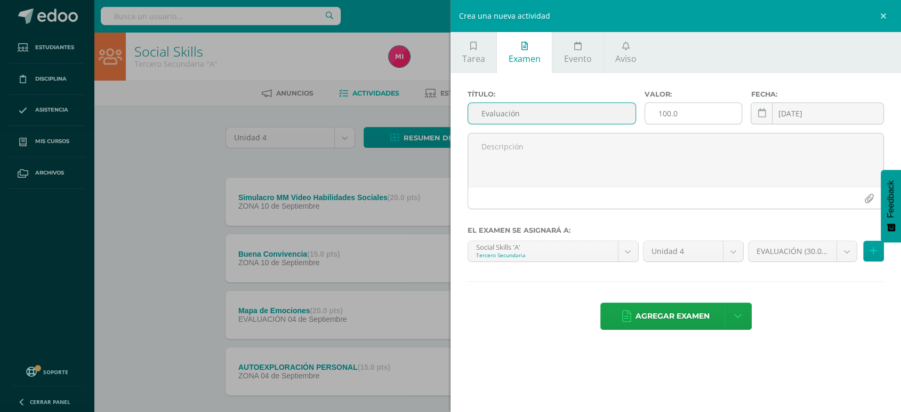
type input "Evaluación"
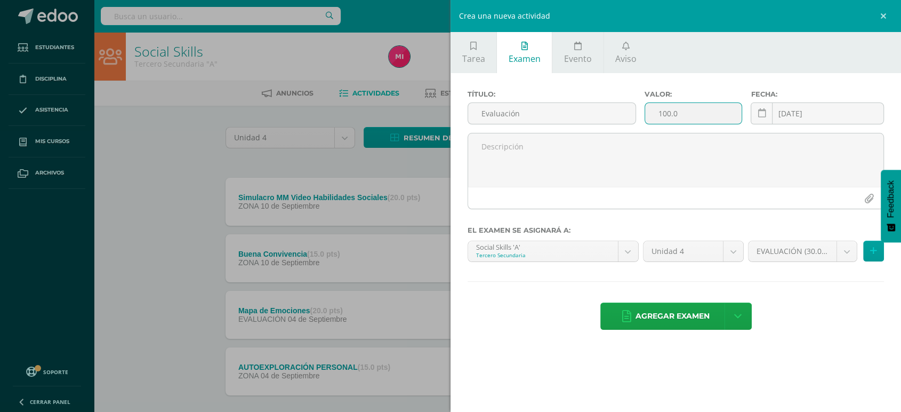
click at [703, 109] on input "100.0" at bounding box center [693, 113] width 96 height 21
type input "1"
type input "30"
click at [688, 318] on span "Agregar examen" at bounding box center [672, 316] width 74 height 26
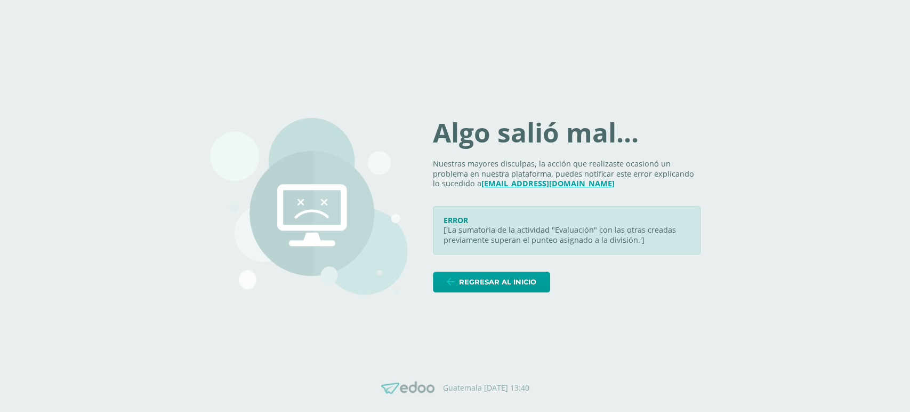
click at [776, 269] on body "Algo salió mal... Nuestras mayores disculpas, la acción que realizaste ocasionó…" at bounding box center [455, 206] width 910 height 412
